Goal: Task Accomplishment & Management: Complete application form

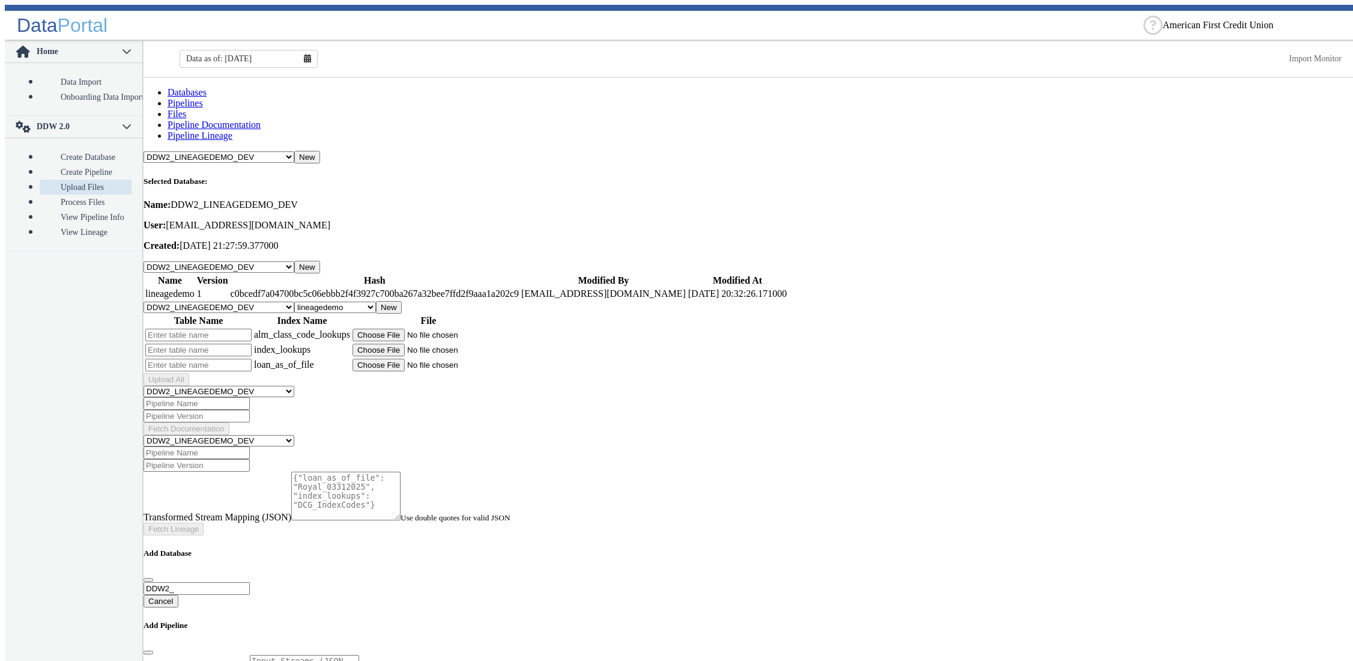
select select "7: Object"
select select "1: Object"
click at [621, 419] on main "Databases Pipelines Files Pipeline Documentation Pipeline Lineage -- Select Dat…" at bounding box center [751, 371] width 1215 height 589
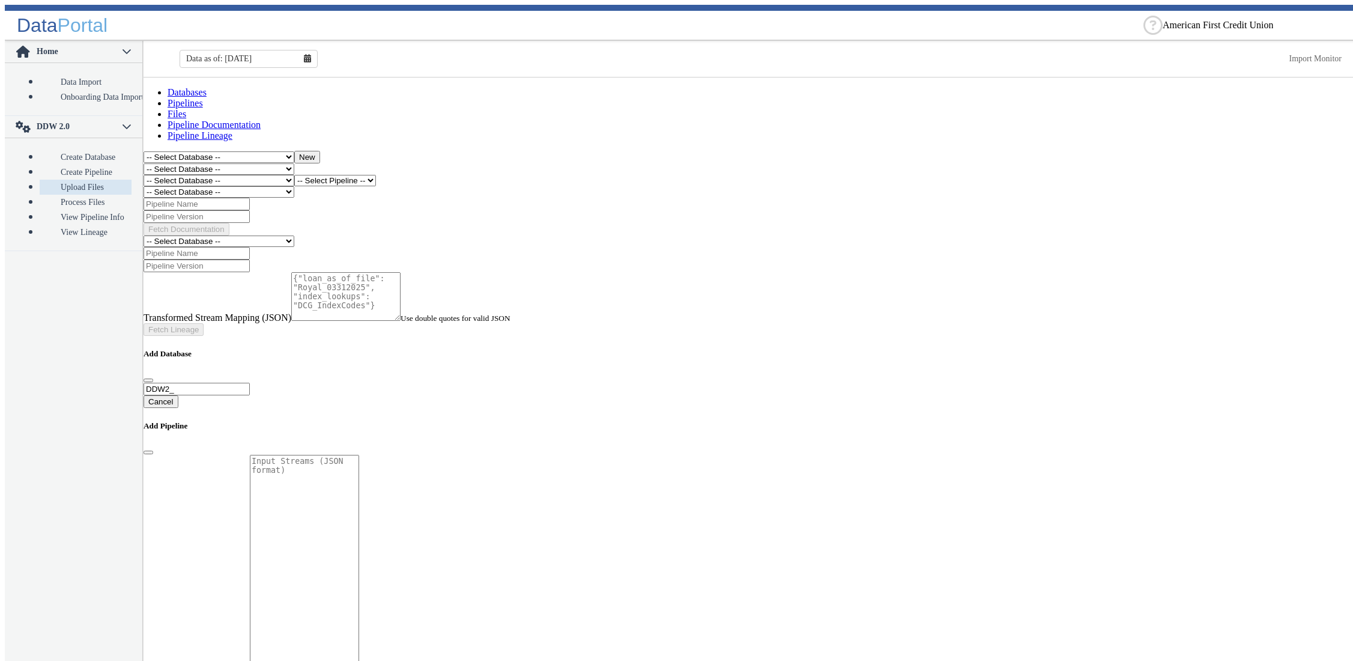
click at [144, 175] on select "-- Select Database -- DDW2_DENIS2_API_DEV DDW2_DENIS3_API_DEV DDW2_DENIS4_API_D…" at bounding box center [219, 180] width 151 height 11
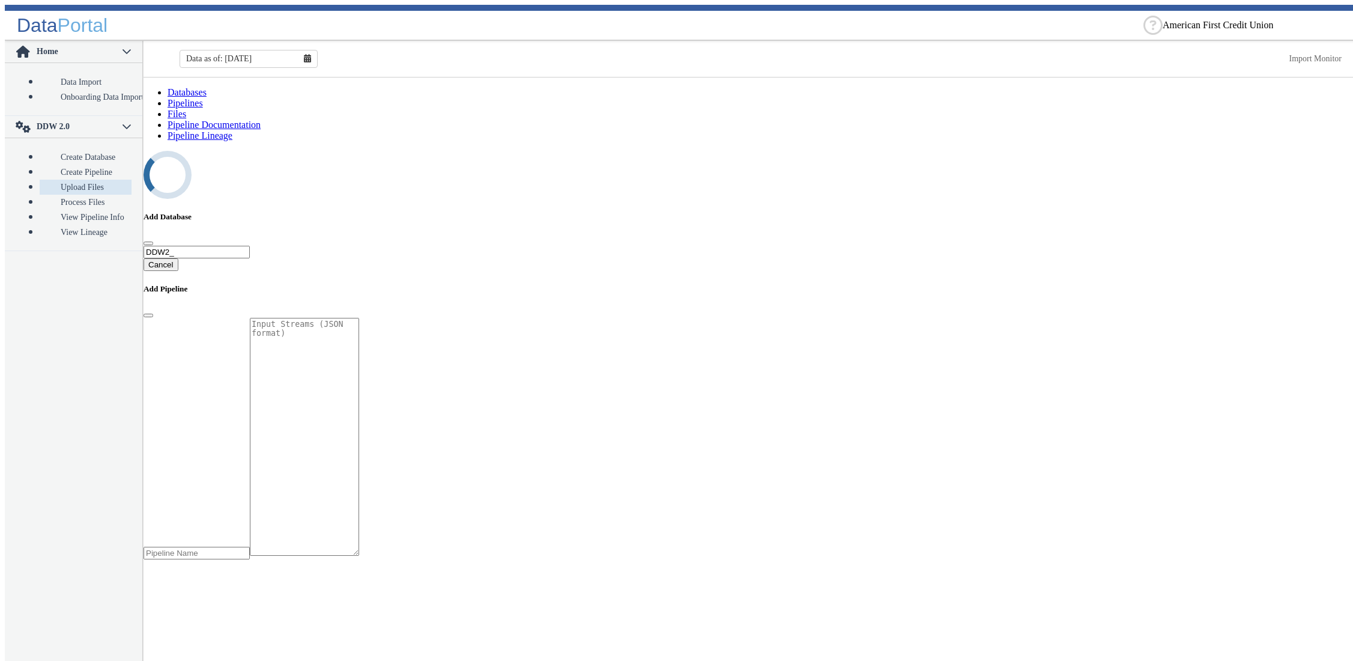
select select "7: Object"
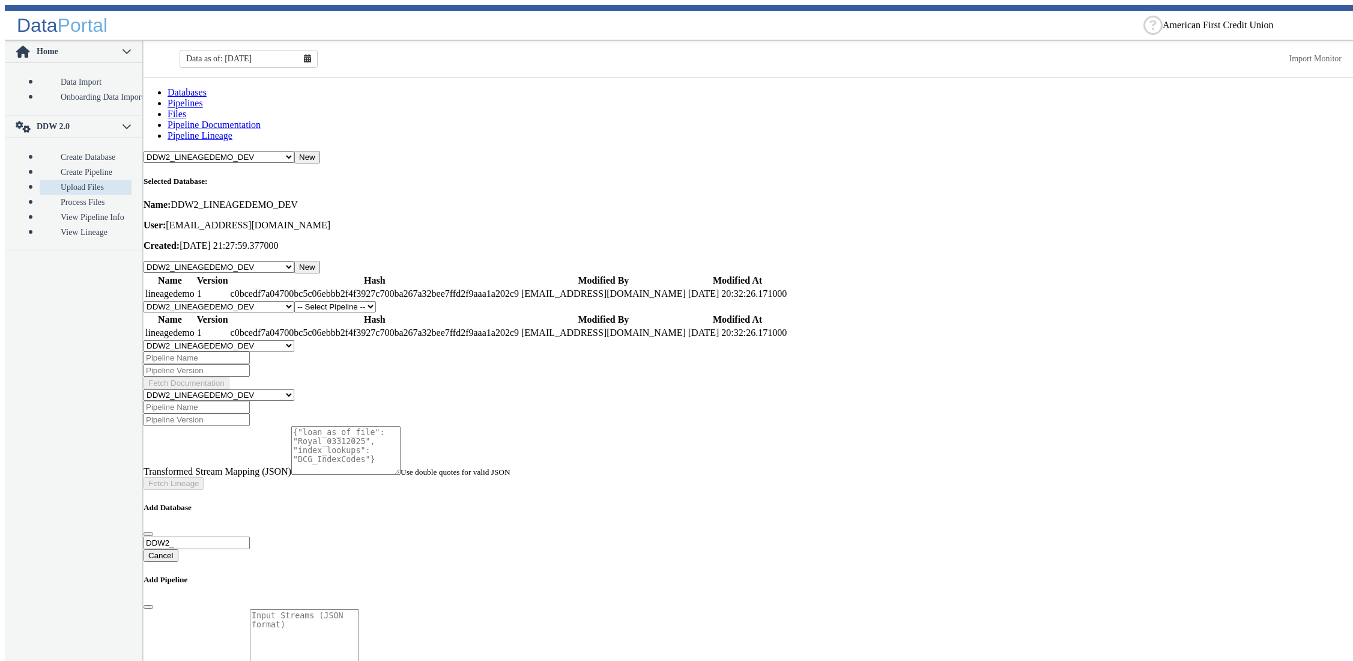
click at [294, 301] on select "-- Select Pipeline -- lineagedemo" at bounding box center [335, 306] width 82 height 11
select select "1: Object"
click option "lineagedemo" at bounding box center [0, 0] width 0 height 0
click at [402, 301] on button "New" at bounding box center [389, 307] width 26 height 13
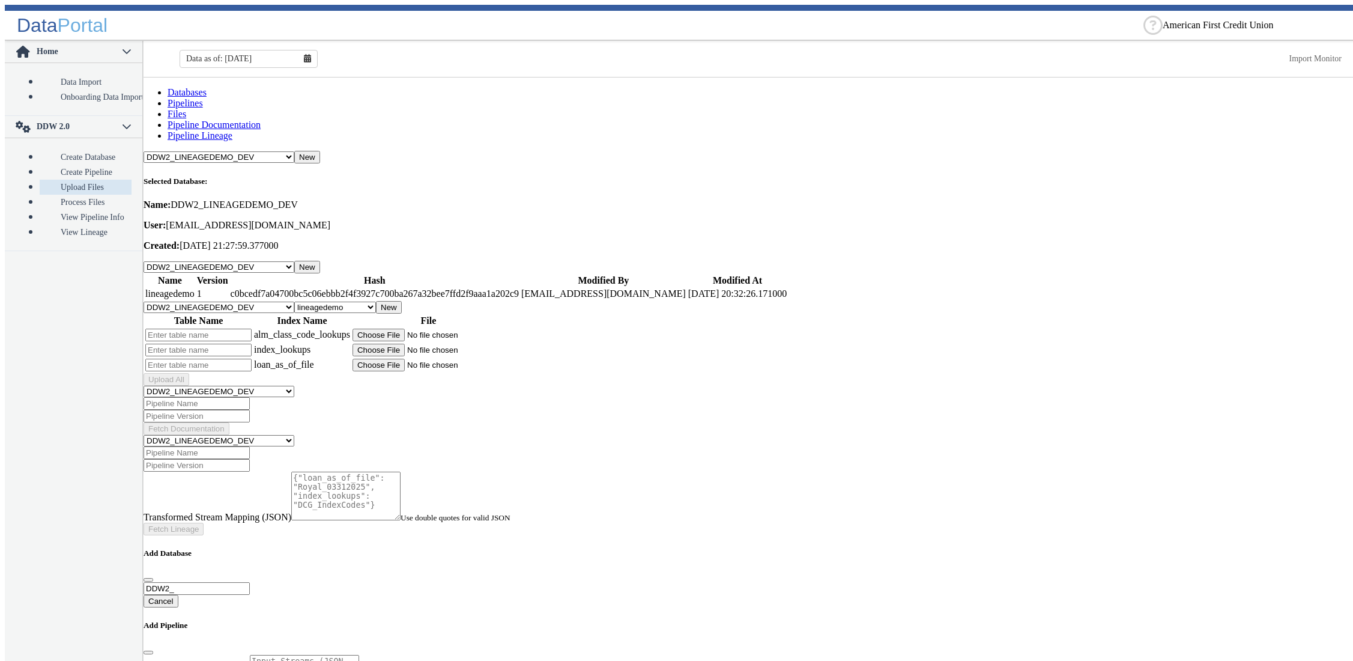
click at [242, 329] on input "text" at bounding box center [198, 335] width 106 height 13
type input "x"
click at [237, 344] on input "text" at bounding box center [198, 350] width 106 height 13
type input "y"
click at [231, 359] on input "text" at bounding box center [198, 365] width 106 height 13
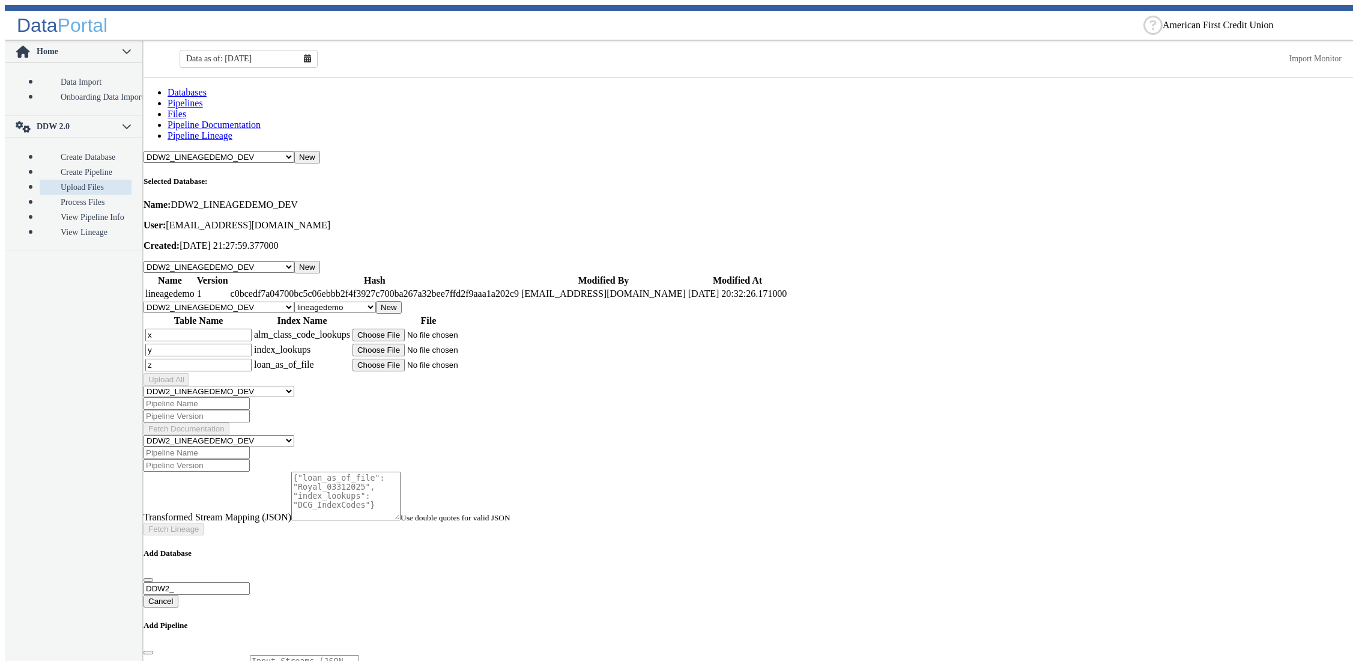
type input "z"
click at [167, 329] on input "x" at bounding box center [198, 335] width 106 height 13
type input "alm_x"
click at [217, 344] on input "y" at bounding box center [198, 350] width 106 height 13
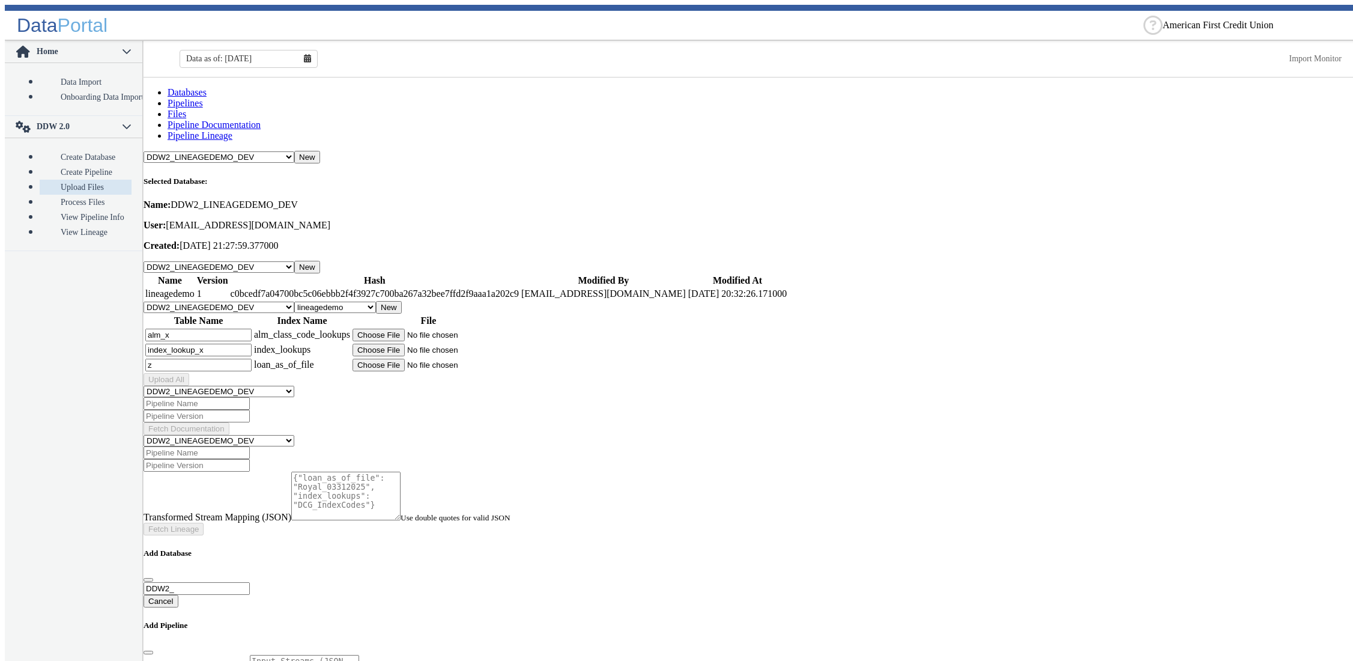
type input "index_lookup_x"
click at [183, 359] on input "z" at bounding box center [198, 365] width 106 height 13
type input "loan_x"
click at [199, 329] on input "alm_x" at bounding box center [198, 335] width 106 height 13
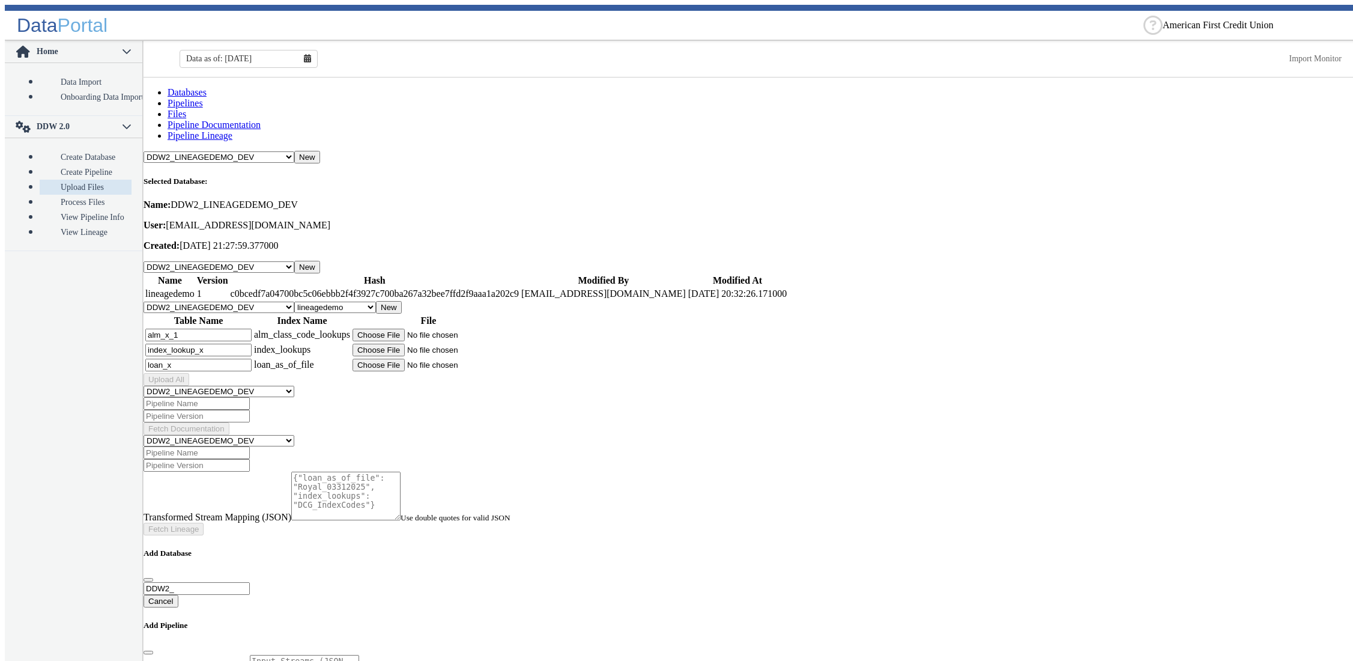
type input "alm_x_1"
click at [252, 344] on input "index_lookup_x" at bounding box center [198, 350] width 106 height 13
type input "index_lookup_x_1"
click at [208, 359] on input "loan_x" at bounding box center [198, 365] width 106 height 13
type input "loan_x_1"
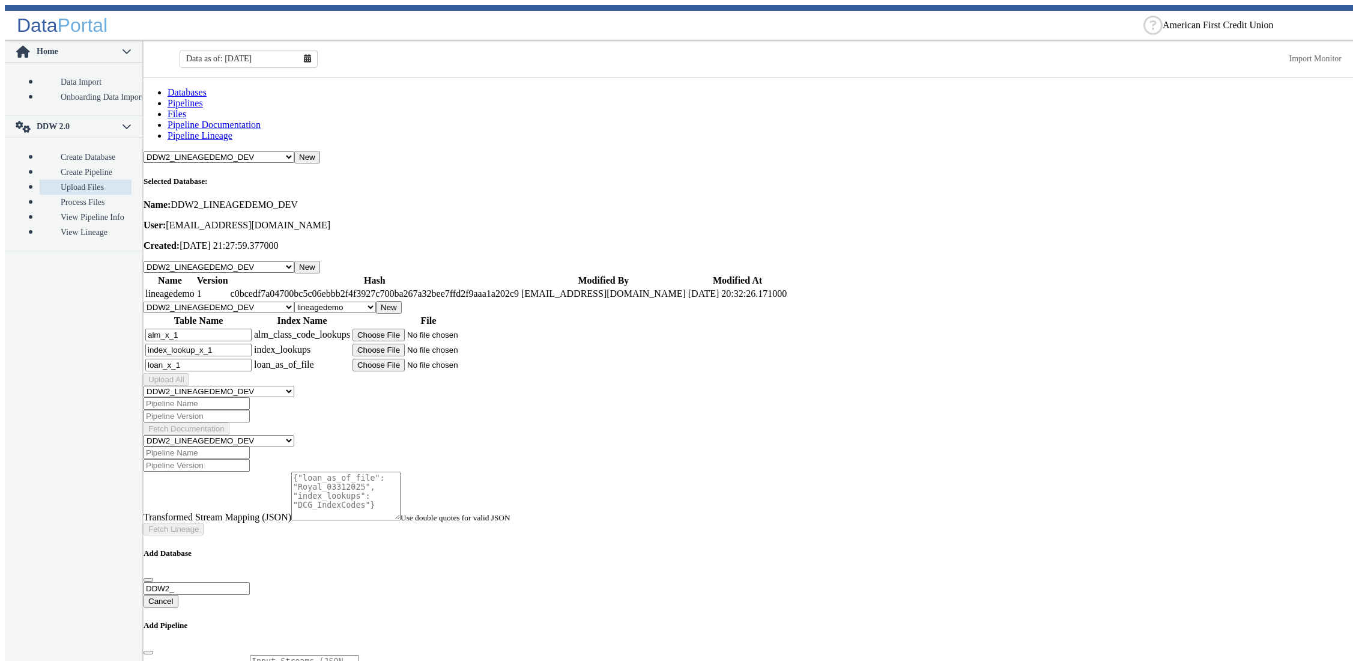
click at [435, 329] on input "file" at bounding box center [429, 335] width 152 height 13
type input "C:\fakepath\DCG_ALM_Class_Codes.csv"
click at [444, 344] on input "file" at bounding box center [429, 350] width 152 height 13
type input "C:\fakepath\DCG_IndexCodes_New.csv"
click at [438, 359] on input "file" at bounding box center [429, 365] width 152 height 13
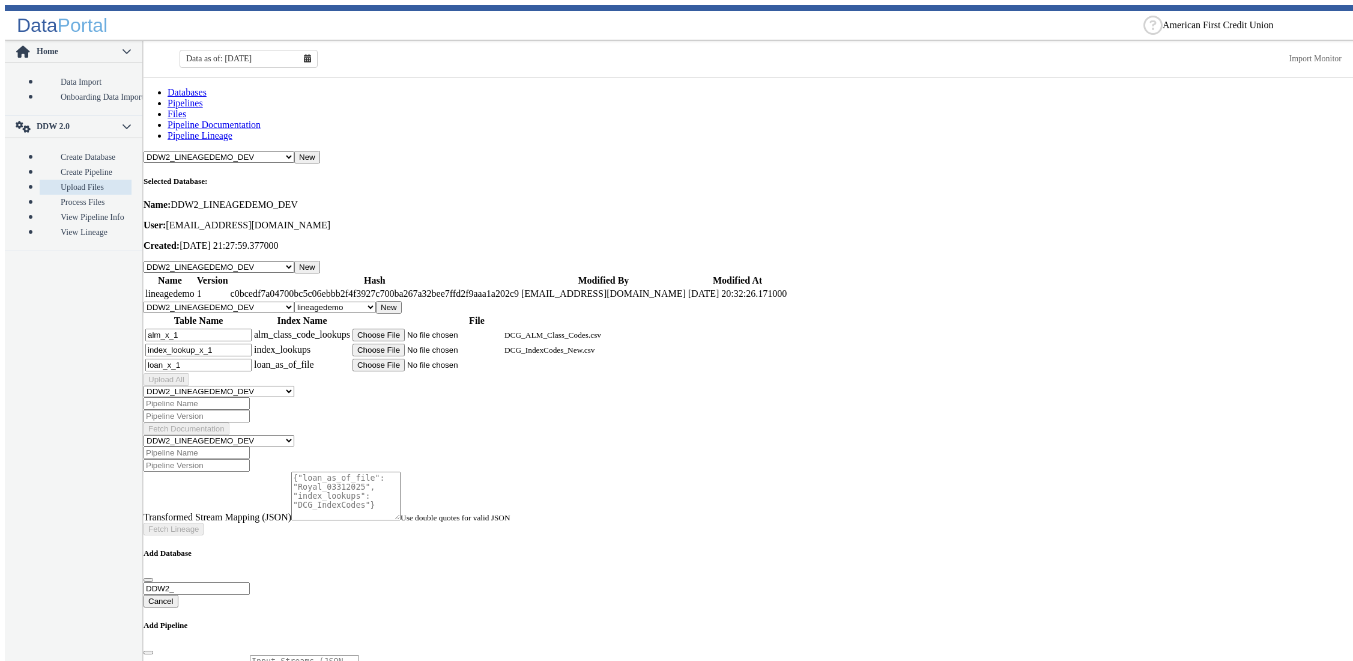
type input "C:\fakepath\Royal_03312025_v2.csv"
click at [189, 373] on button "Upload All" at bounding box center [167, 379] width 46 height 13
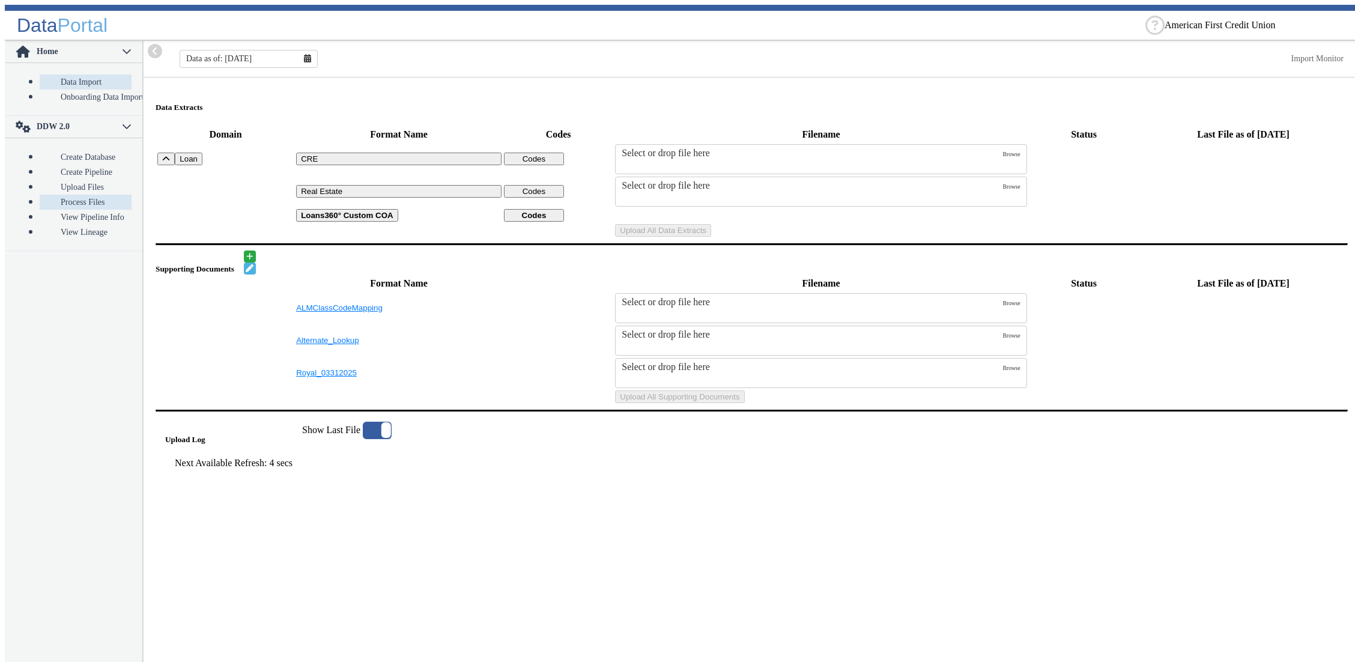
click at [68, 195] on link "Process Files" at bounding box center [86, 202] width 92 height 15
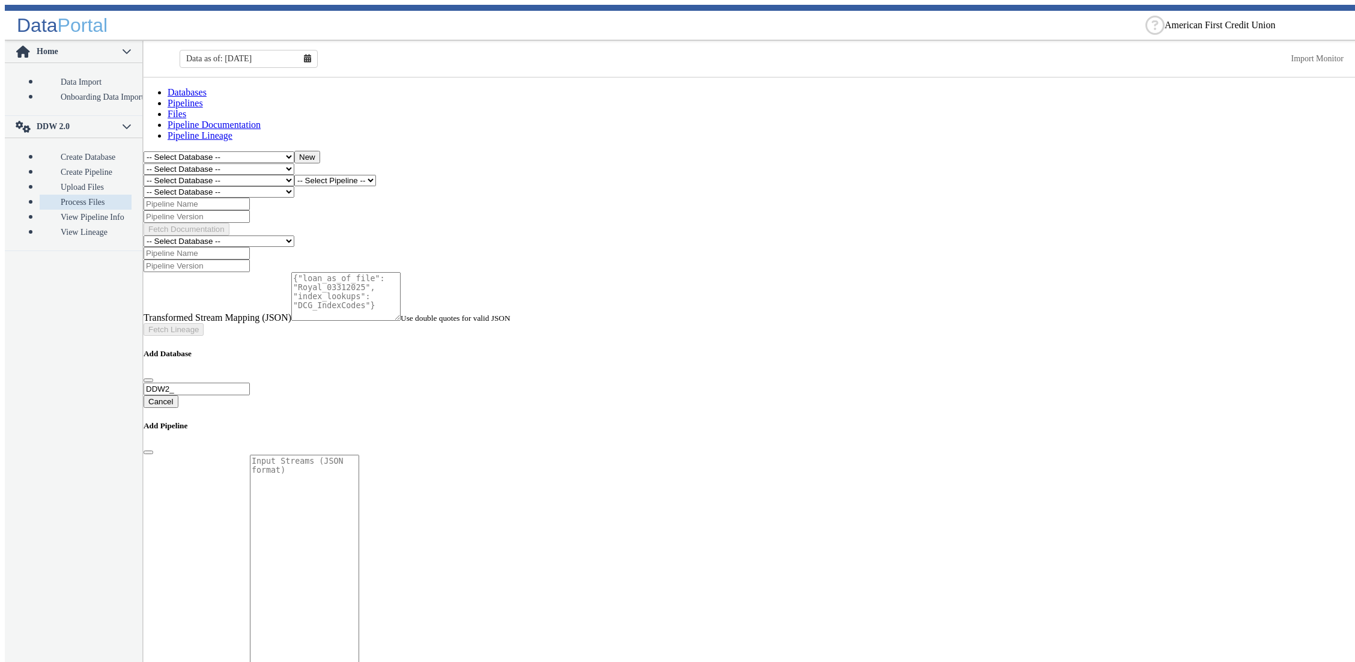
click at [186, 109] on link "Files" at bounding box center [177, 114] width 19 height 10
click at [177, 97] on link "Databases" at bounding box center [187, 92] width 39 height 10
click at [203, 102] on link "Pipelines" at bounding box center [185, 103] width 35 height 10
click at [186, 109] on link "Files" at bounding box center [177, 114] width 19 height 10
click at [144, 175] on select "-- Select Database -- DDW2_DENIS2_API_DEV DDW2_DENIS3_API_DEV DDW2_DENIS4_API_D…" at bounding box center [219, 180] width 151 height 11
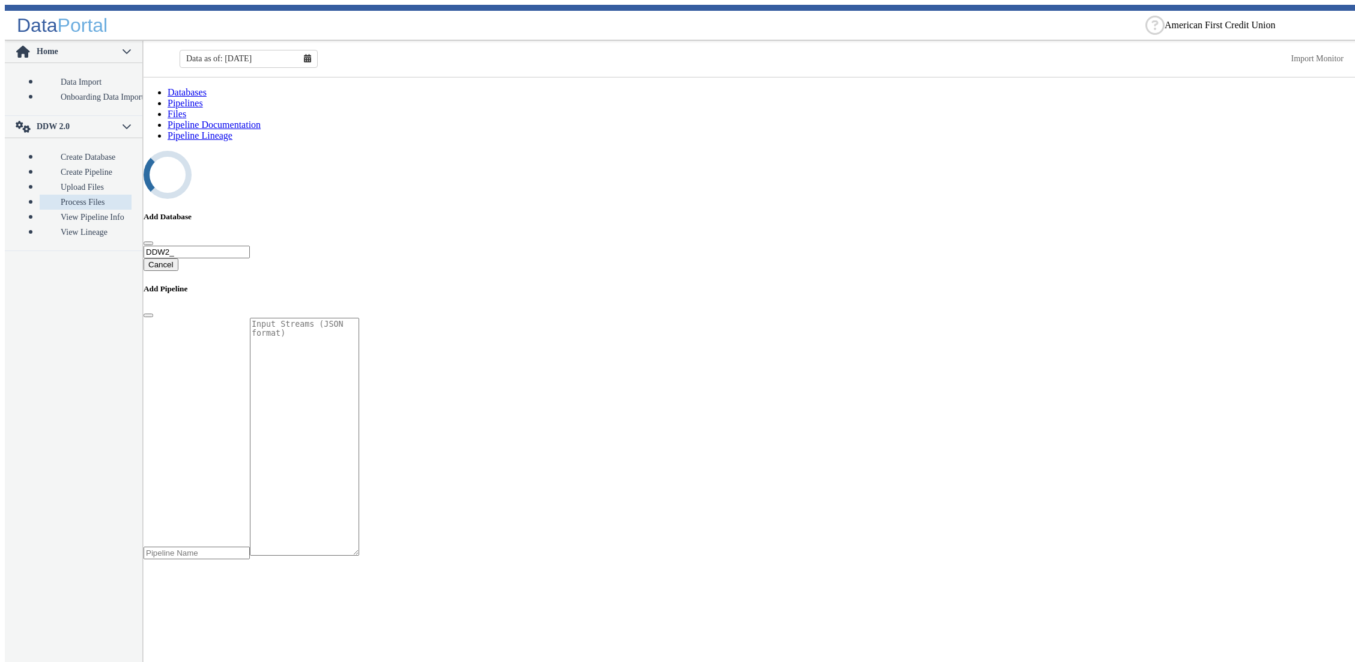
select select "7: Object"
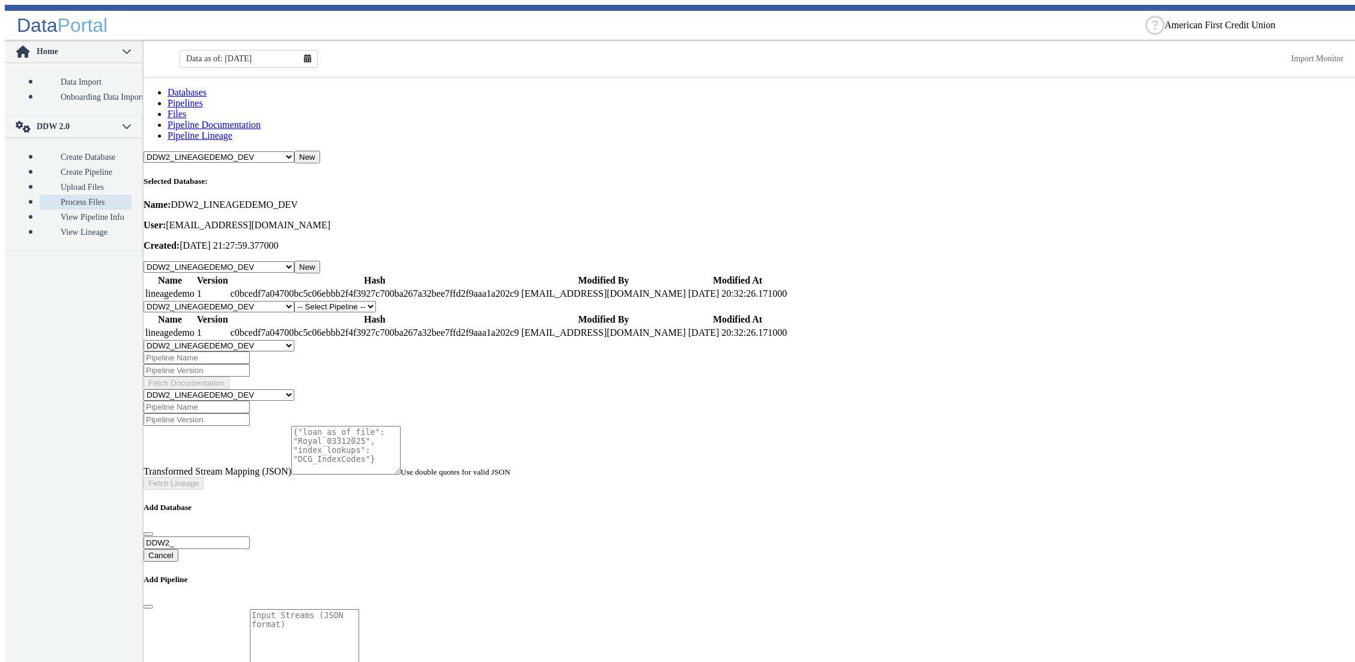
click at [294, 301] on select "-- Select Pipeline -- lineagedemo" at bounding box center [335, 306] width 82 height 11
select select "1: Object"
click option "lineagedemo" at bounding box center [0, 0] width 0 height 0
click at [402, 301] on button "New" at bounding box center [389, 307] width 26 height 13
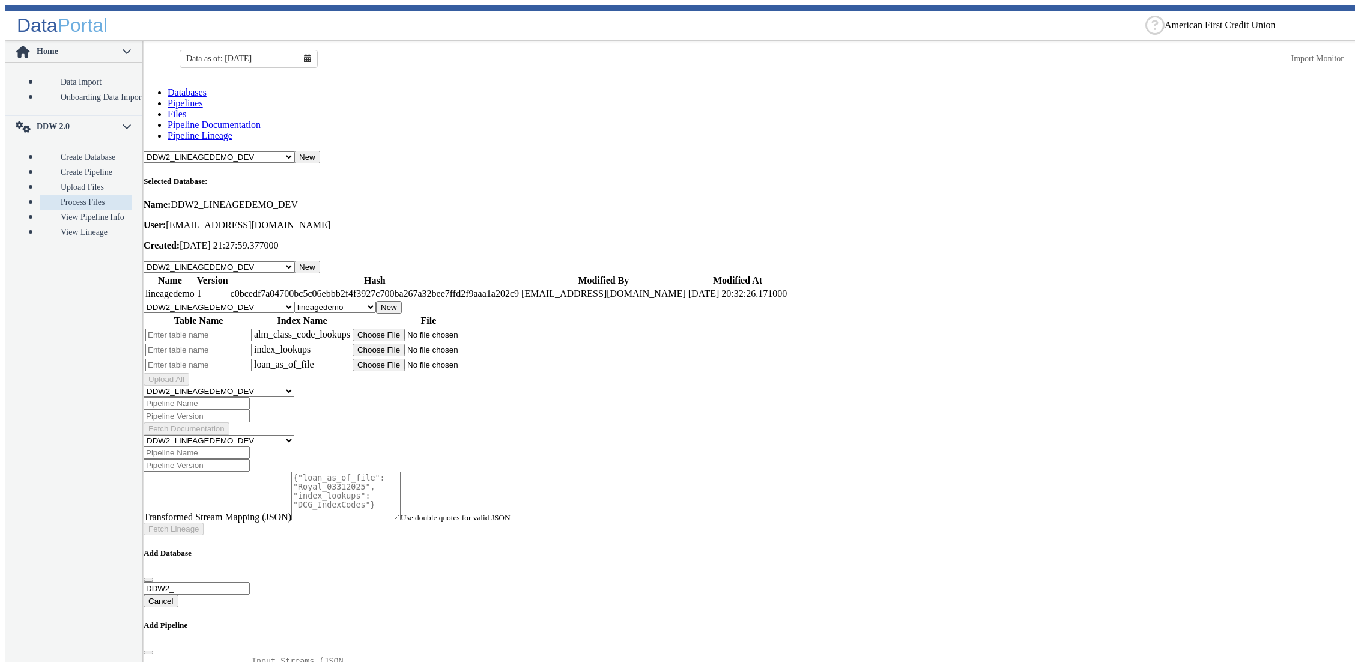
click at [232, 329] on input "text" at bounding box center [198, 335] width 106 height 13
click at [438, 329] on input "file" at bounding box center [429, 335] width 152 height 13
type input "C:\fakepath\DCG_ALM_Class_Codes.csv"
click at [426, 344] on input "file" at bounding box center [429, 350] width 152 height 13
type input "C:\fakepath\DCG_IndexCodes_New.csv"
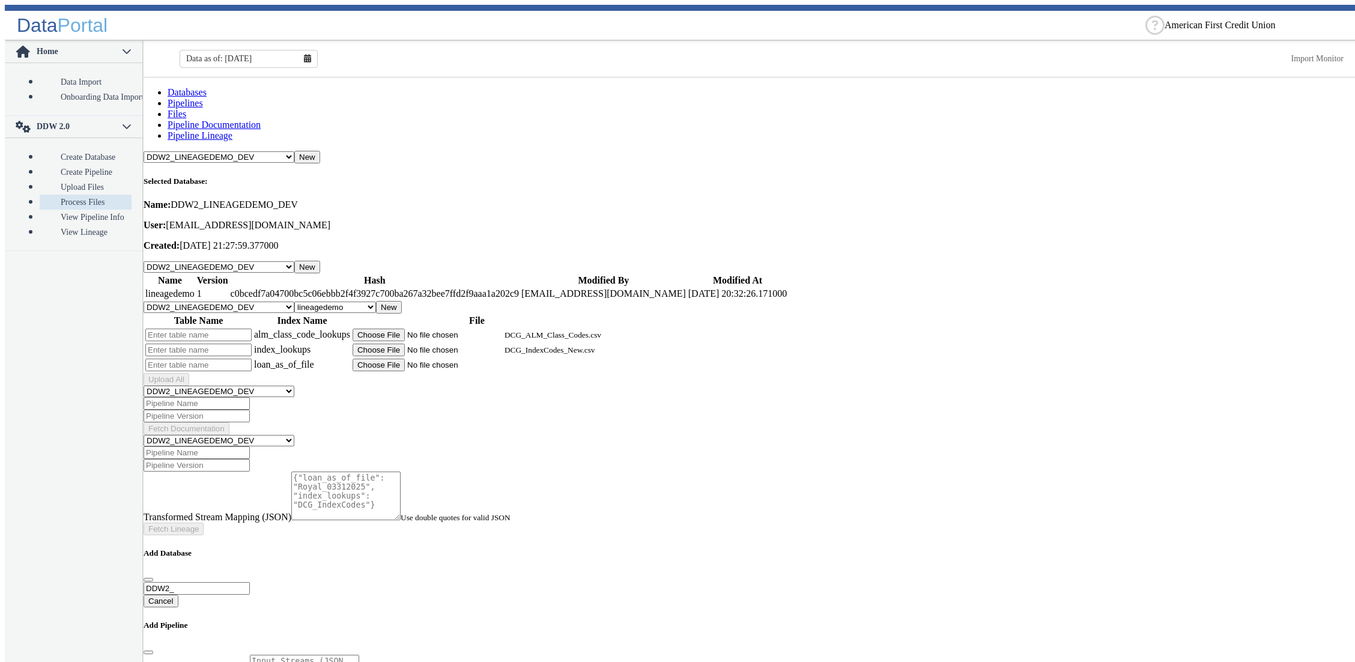
click at [439, 359] on input "file" at bounding box center [429, 365] width 152 height 13
type input "C:\fakepath\Royal_03312025_v2.csv"
click at [247, 329] on input "text" at bounding box center [198, 335] width 106 height 13
type input "alm_x_1"
click at [175, 344] on input "text" at bounding box center [198, 350] width 106 height 13
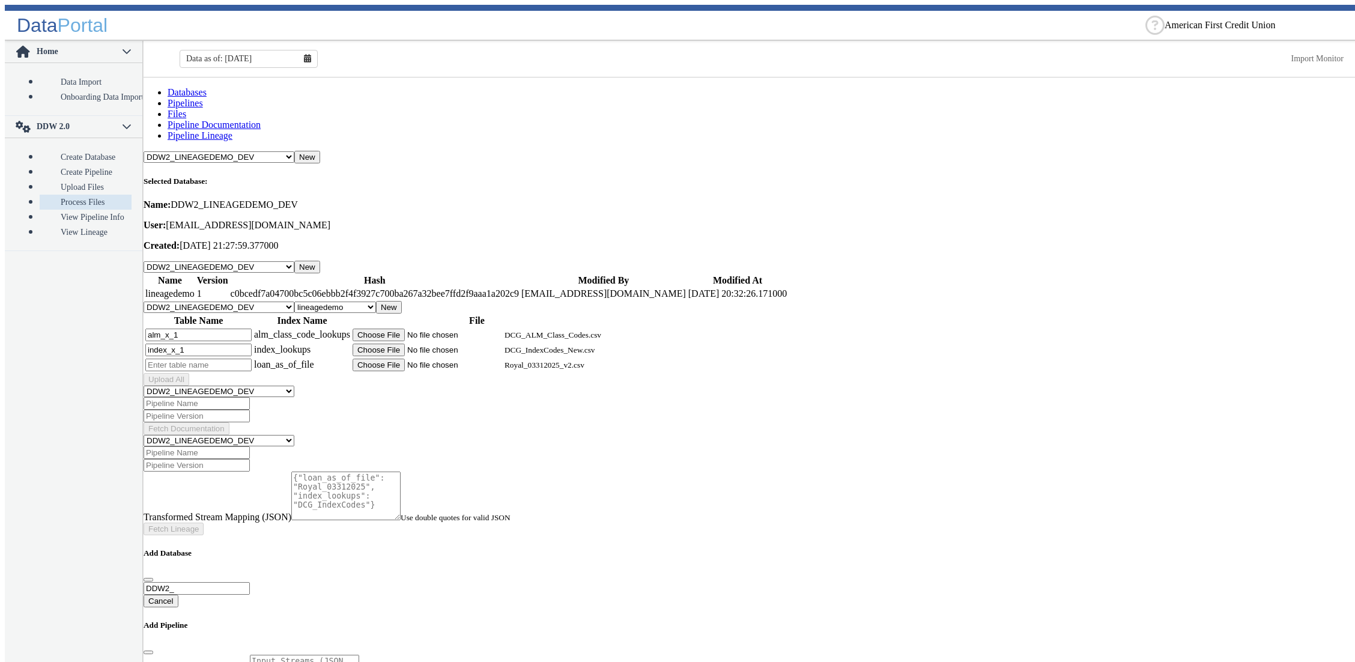
type input "index_x_1"
click at [192, 359] on input "text" at bounding box center [198, 365] width 106 height 13
type input "loan_x_1"
click at [189, 373] on button "Upload All" at bounding box center [167, 379] width 46 height 13
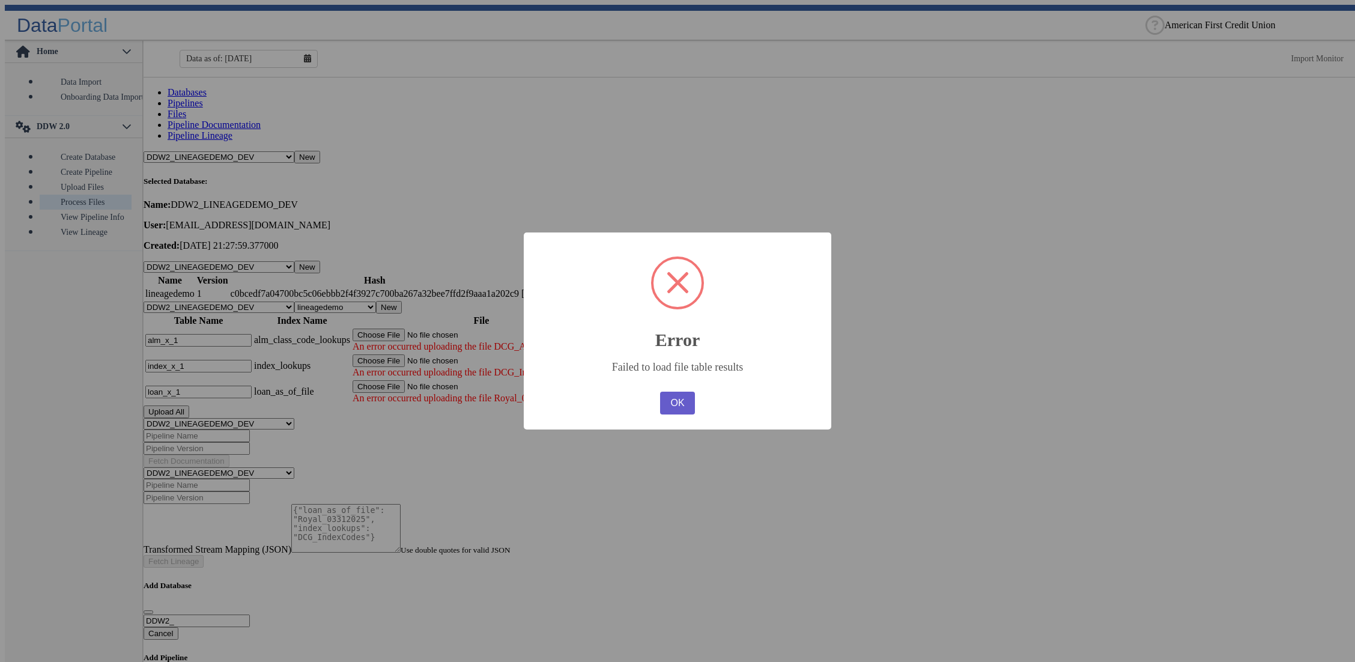
click at [681, 408] on button "OK" at bounding box center [677, 403] width 35 height 23
